Goal: Transaction & Acquisition: Purchase product/service

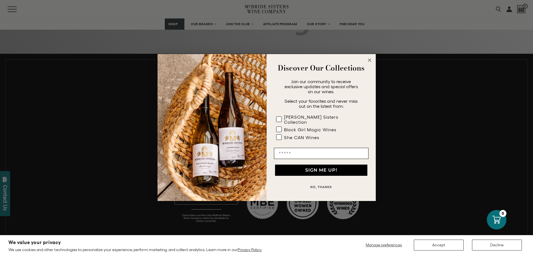
scroll to position [280, 0]
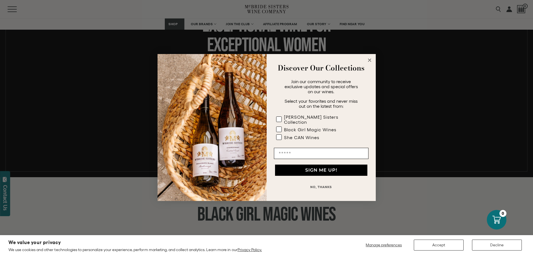
click at [371, 61] on circle "Close dialog" at bounding box center [369, 60] width 6 height 6
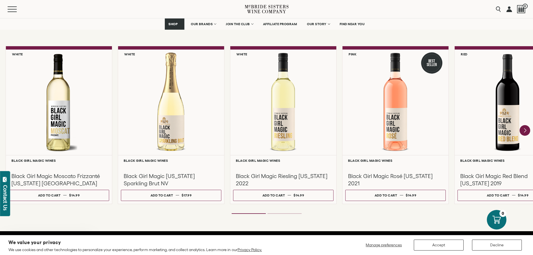
scroll to position [476, 0]
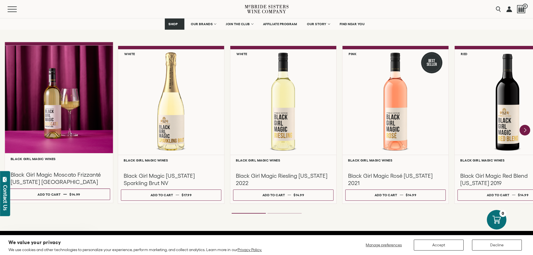
click at [64, 79] on div at bounding box center [59, 99] width 108 height 108
